Goal: Information Seeking & Learning: Learn about a topic

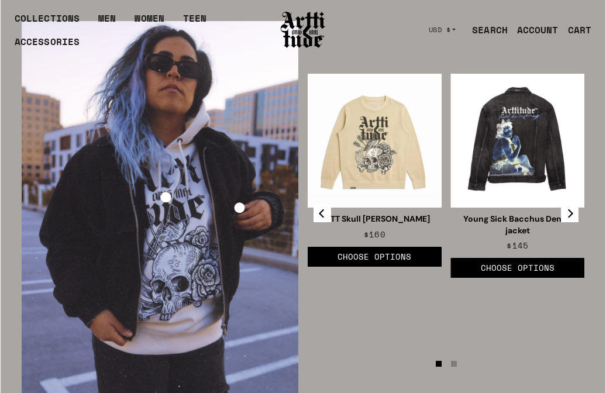
scroll to position [1699, 0]
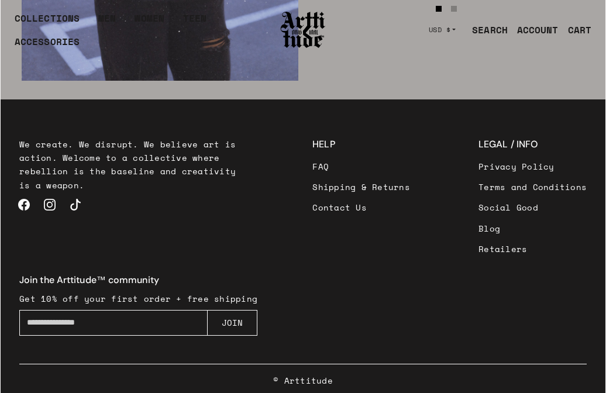
click at [53, 192] on link "Instagram" at bounding box center [50, 205] width 26 height 26
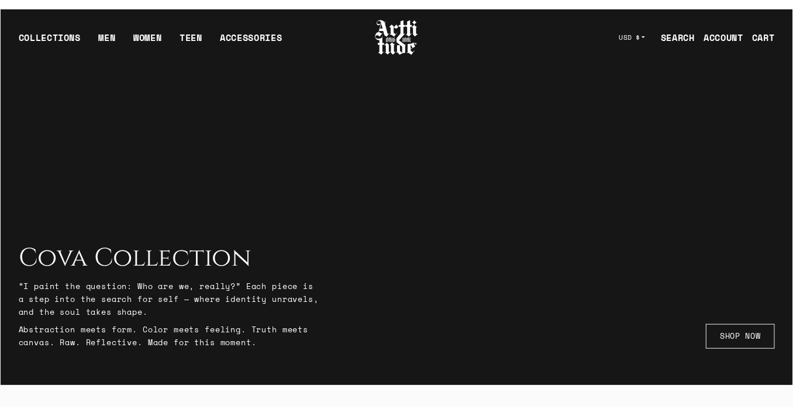
scroll to position [0, 0]
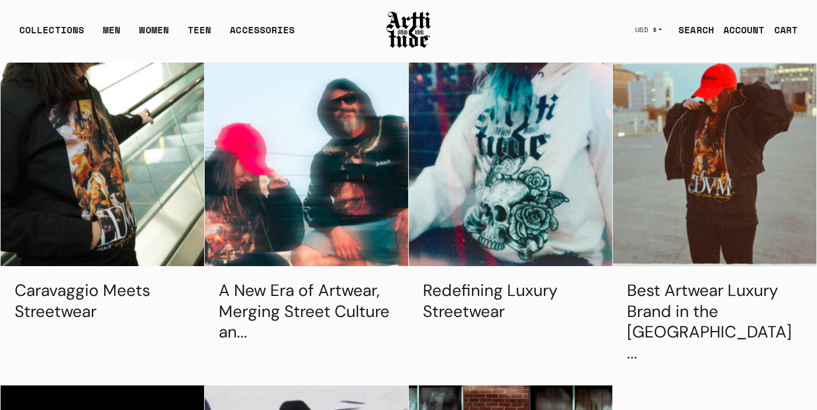
scroll to position [46, 0]
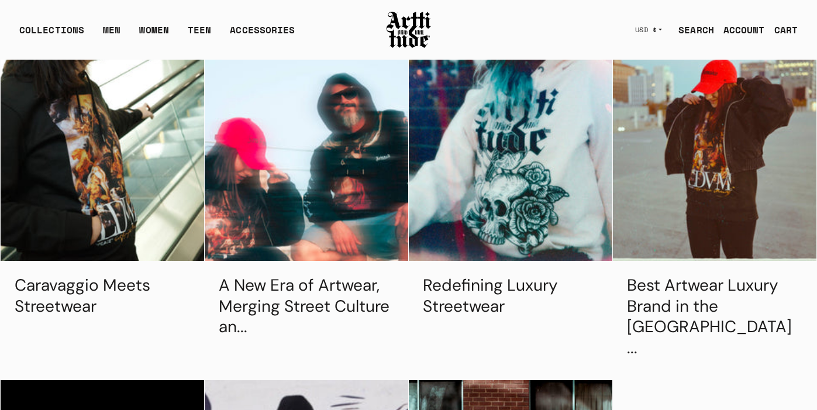
click at [106, 287] on link "Caravaggio Meets Streetwear" at bounding box center [83, 295] width 136 height 43
